Goal: Information Seeking & Learning: Learn about a topic

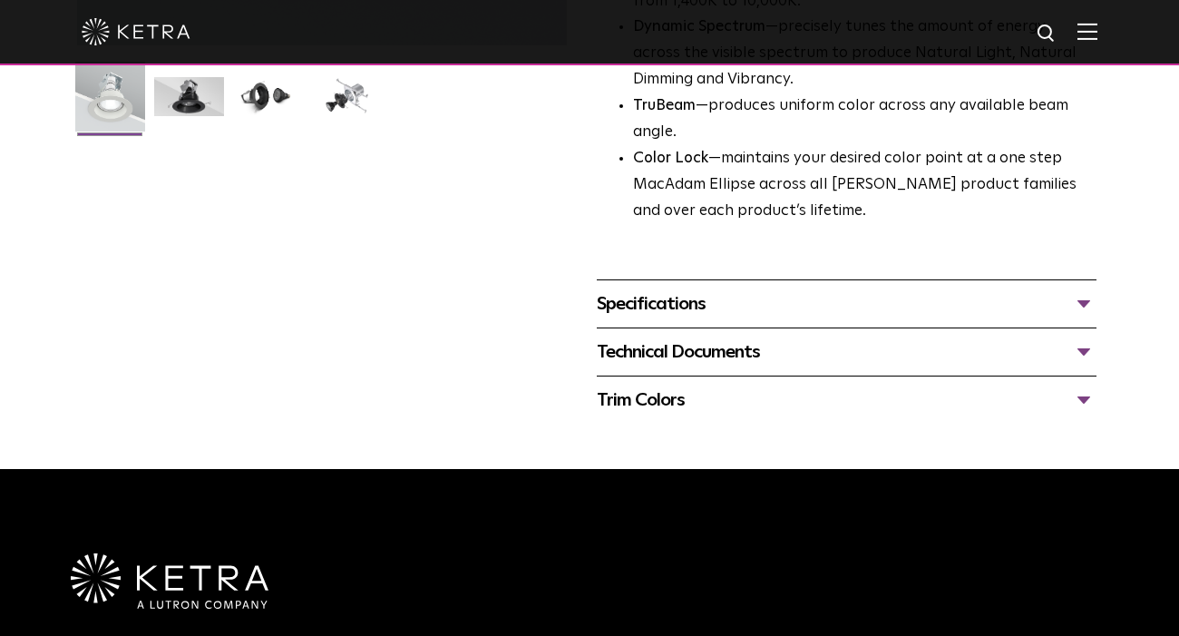
scroll to position [571, 0]
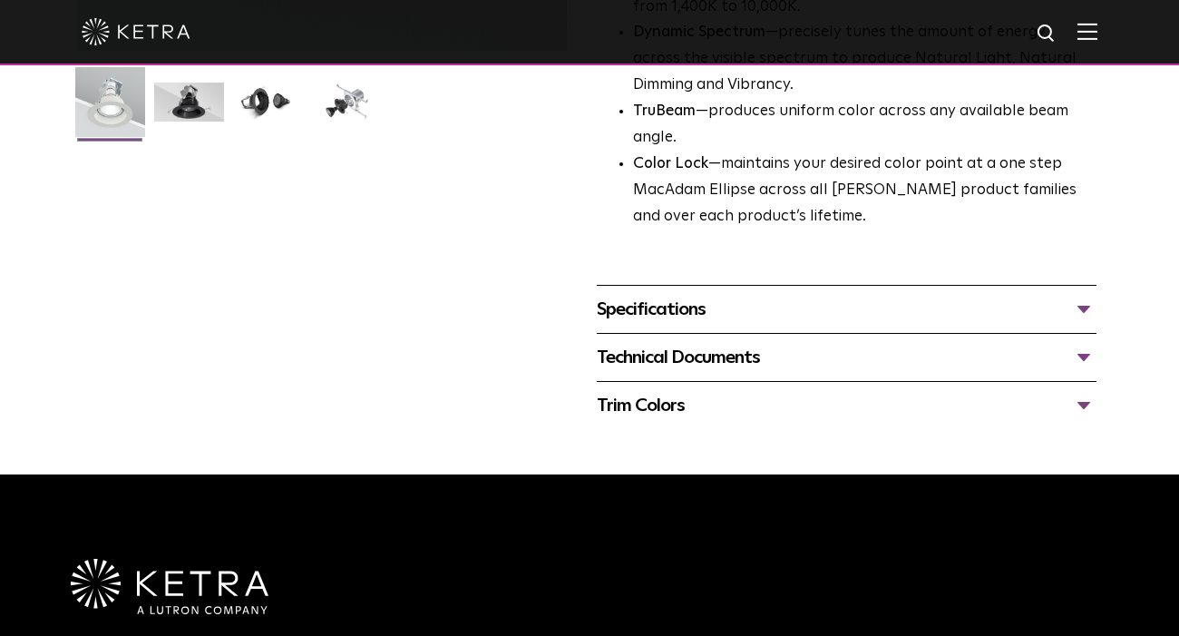
click at [665, 320] on div "Specifications" at bounding box center [847, 309] width 500 height 29
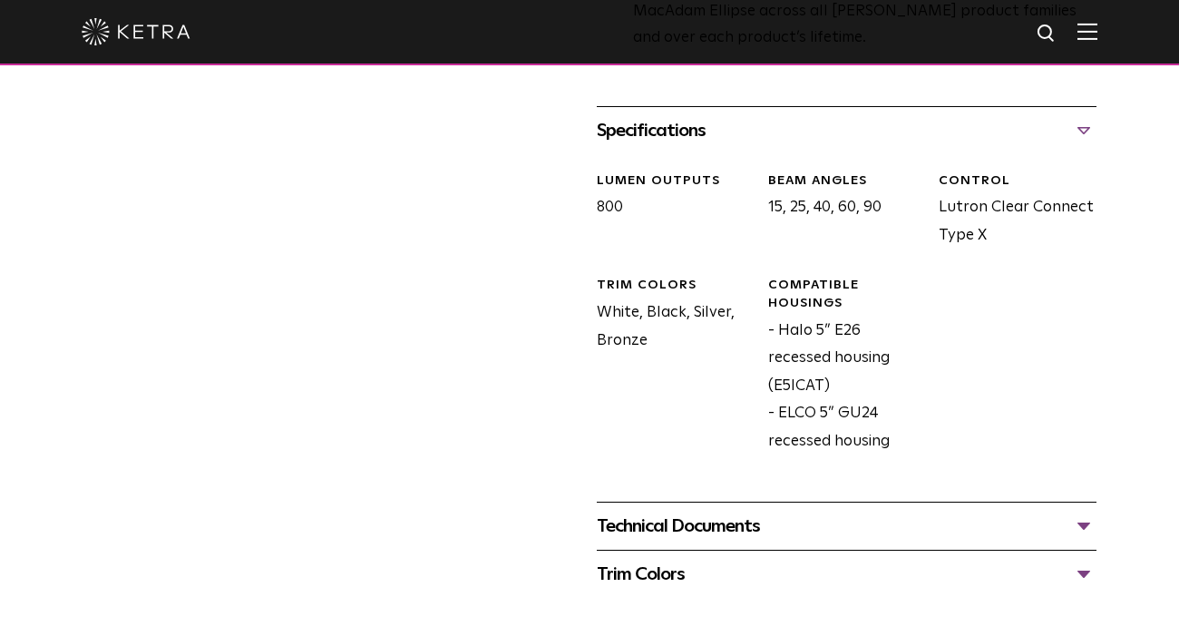
scroll to position [753, 0]
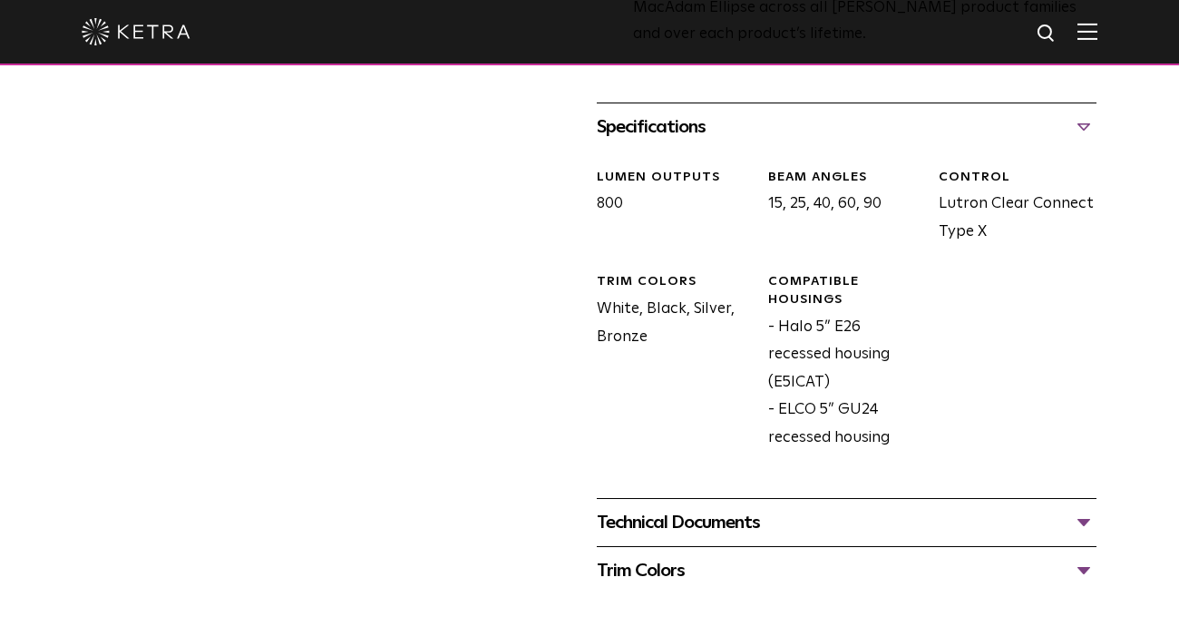
drag, startPoint x: 772, startPoint y: 379, endPoint x: 821, endPoint y: 381, distance: 49.0
click at [821, 381] on div "Compatible Housings - Halo 5” E26 recessed housing (E5ICAT) - [GEOGRAPHIC_DATA]…" at bounding box center [839, 362] width 171 height 179
copy div "E5ICAT"
